Goal: Task Accomplishment & Management: Use online tool/utility

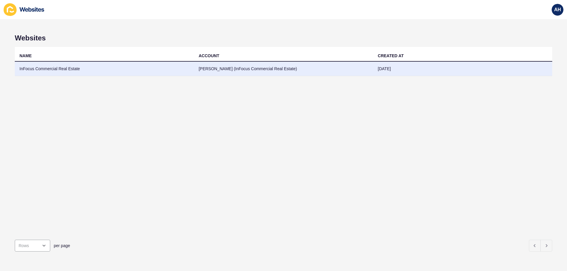
click at [67, 68] on td "InFocus Commercial Real Estate" at bounding box center [104, 69] width 179 height 14
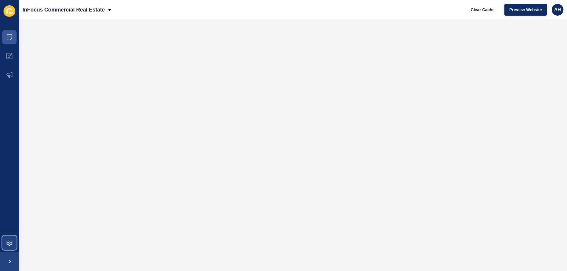
click at [5, 243] on span at bounding box center [9, 243] width 19 height 19
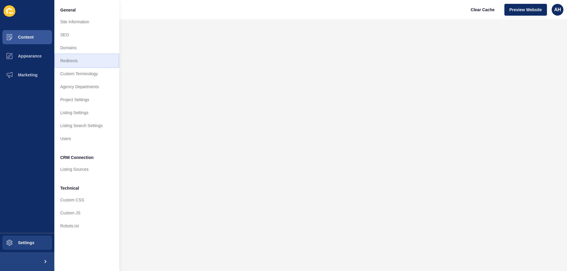
click at [70, 61] on link "Redirects" at bounding box center [86, 60] width 65 height 13
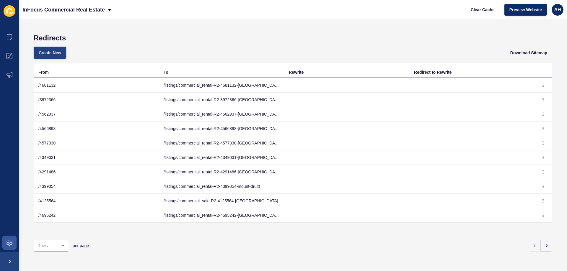
click at [57, 54] on span "Create New" at bounding box center [50, 53] width 22 height 6
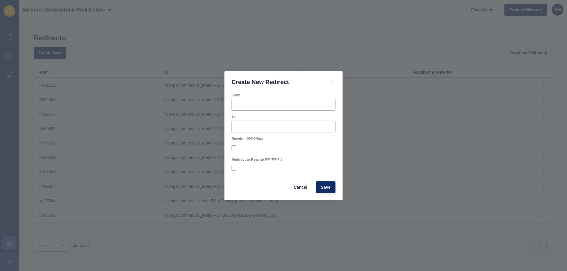
click at [231, 105] on div "From To Rewrite (OPTIONAL) Redirect to Rewrite (OPTIONAL) Cancel Save" at bounding box center [283, 147] width 118 height 108
click at [243, 103] on input "From" at bounding box center [283, 105] width 96 height 6
paste input "4711718"
click at [239, 105] on input "/ 4711718" at bounding box center [283, 105] width 96 height 6
type input "/4711718"
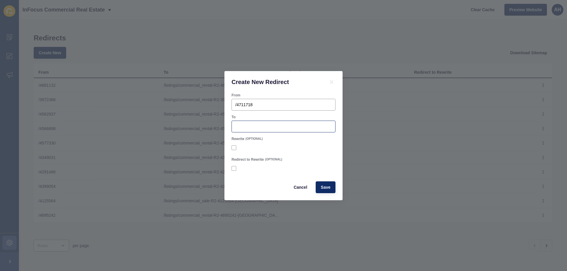
click at [272, 123] on div at bounding box center [284, 127] width 104 height 12
paste input "/listings/commercial_rental-R2-4711718-[GEOGRAPHIC_DATA]"
type input "/listings/commercial_rental-R2-4711718-[GEOGRAPHIC_DATA]"
click at [324, 188] on span "Save" at bounding box center [326, 188] width 10 height 6
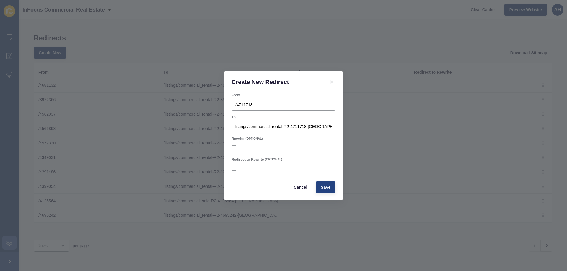
scroll to position [0, 0]
